Goal: Share content: Share content

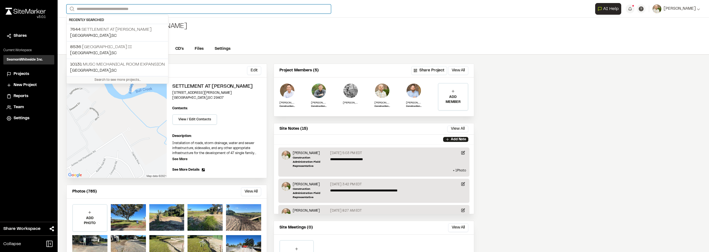
click at [118, 8] on input "Search" at bounding box center [198, 8] width 265 height 9
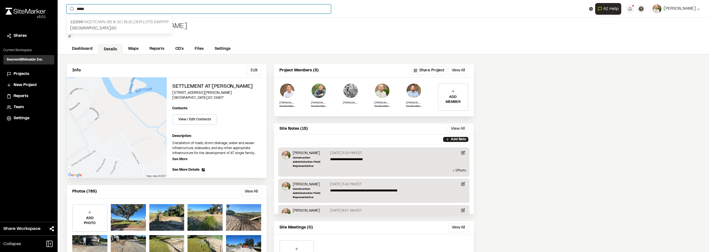
type input "*****"
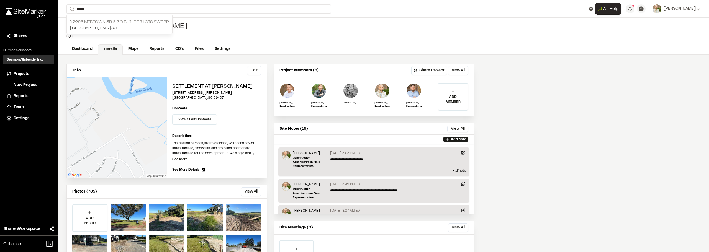
click at [141, 24] on p "12296 Midtown 3B & 3C Builder Lots SWPPP" at bounding box center [119, 22] width 99 height 7
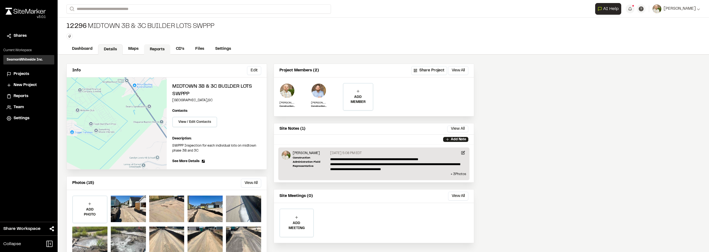
click at [158, 47] on link "Reports" at bounding box center [157, 49] width 26 height 11
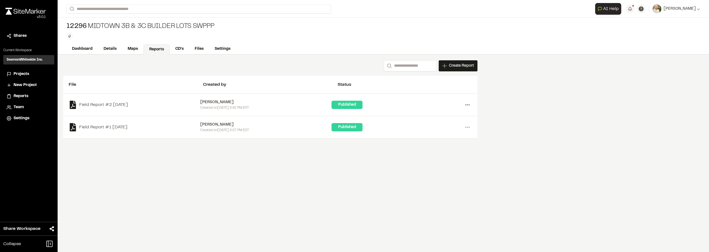
click at [468, 106] on icon at bounding box center [467, 105] width 9 height 9
click at [433, 134] on div "Share" at bounding box center [448, 133] width 48 height 8
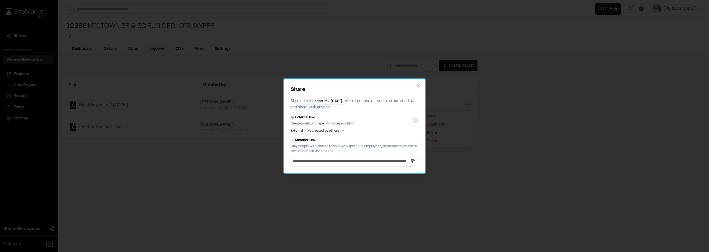
drag, startPoint x: 408, startPoint y: 117, endPoint x: 411, endPoint y: 118, distance: 2.8
click at [409, 117] on div "External link Create a link with specific access control" at bounding box center [355, 120] width 128 height 11
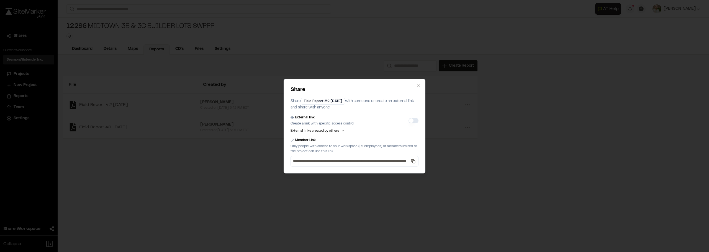
click at [411, 119] on button "External link" at bounding box center [414, 121] width 10 height 6
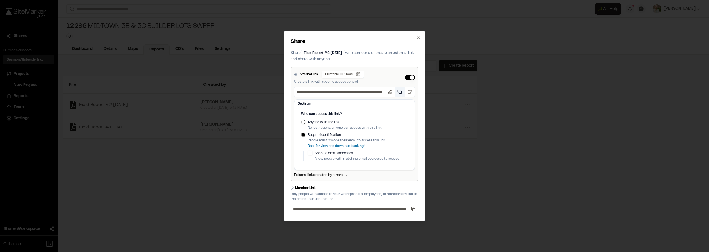
click at [398, 92] on button "Copy public link" at bounding box center [400, 92] width 10 height 10
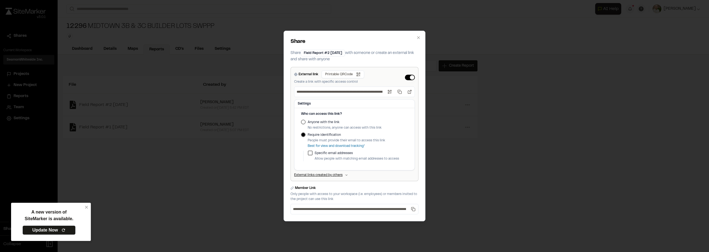
click at [175, 58] on div "**********" at bounding box center [354, 126] width 709 height 252
